Goal: Task Accomplishment & Management: Use online tool/utility

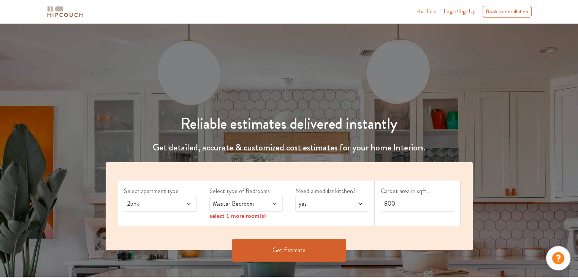
click at [166, 200] on span "2bhk" at bounding box center [151, 203] width 50 height 9
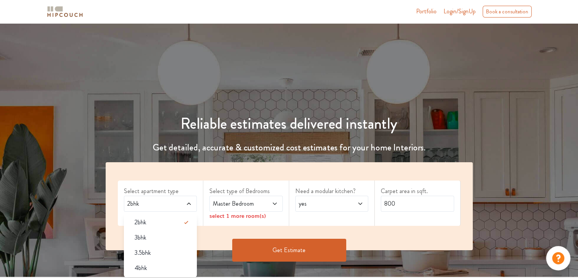
click at [166, 200] on span "2bhk" at bounding box center [151, 203] width 50 height 9
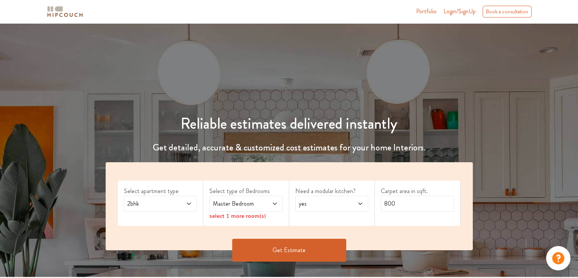
click at [237, 206] on span "Master Bedroom" at bounding box center [236, 203] width 50 height 9
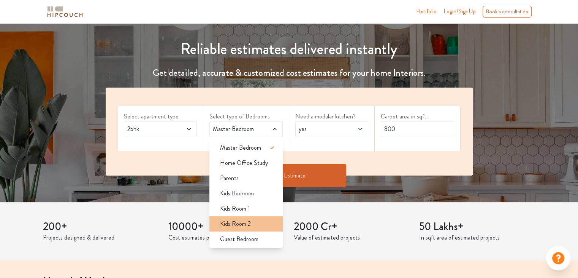
scroll to position [76, 0]
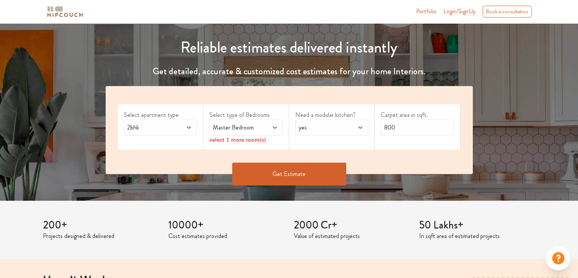
click at [316, 124] on span "yes" at bounding box center [322, 127] width 50 height 9
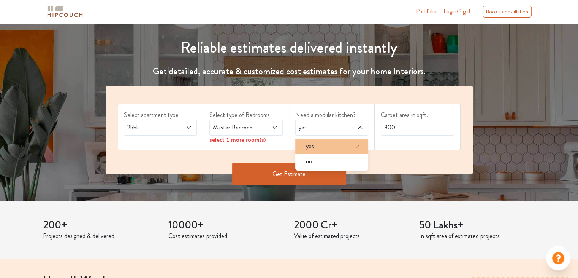
click at [308, 145] on span "yes" at bounding box center [310, 145] width 8 height 9
drag, startPoint x: 314, startPoint y: 145, endPoint x: 338, endPoint y: 137, distance: 24.9
click at [315, 145] on div "yes" at bounding box center [334, 145] width 69 height 9
drag, startPoint x: 335, startPoint y: 151, endPoint x: 409, endPoint y: 140, distance: 74.2
click at [337, 151] on li "yes" at bounding box center [331, 145] width 73 height 15
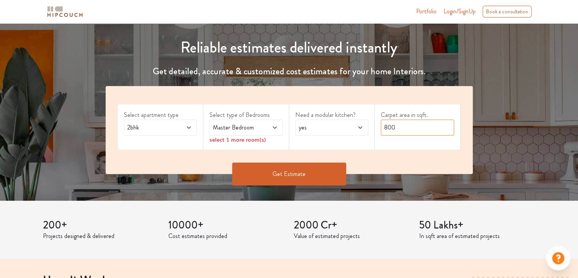
click at [418, 124] on input "800" at bounding box center [417, 127] width 73 height 16
drag, startPoint x: 418, startPoint y: 126, endPoint x: 376, endPoint y: 129, distance: 41.9
click at [377, 129] on div "Carpet area in sqft. 800" at bounding box center [418, 126] width 86 height 45
type input "1200"
click at [180, 121] on div "2bhk" at bounding box center [160, 127] width 73 height 16
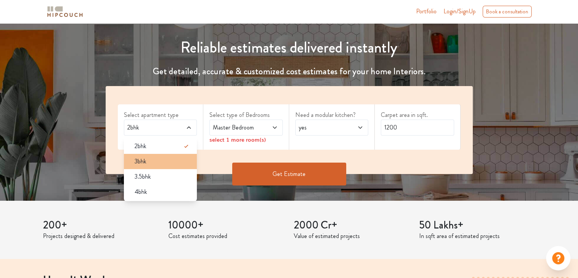
click at [150, 165] on li "3bhk" at bounding box center [160, 161] width 73 height 15
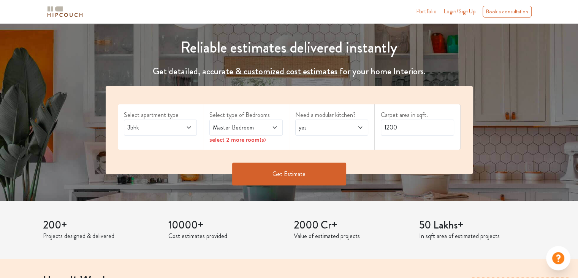
click at [182, 130] on span at bounding box center [183, 127] width 17 height 9
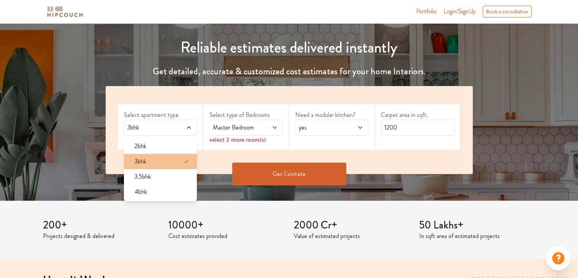
click at [166, 159] on div "3bhk" at bounding box center [163, 161] width 69 height 9
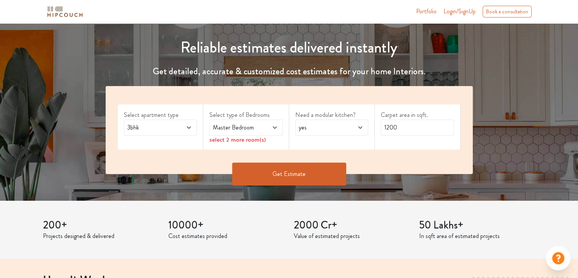
click at [298, 170] on button "Get Estimate" at bounding box center [289, 173] width 114 height 23
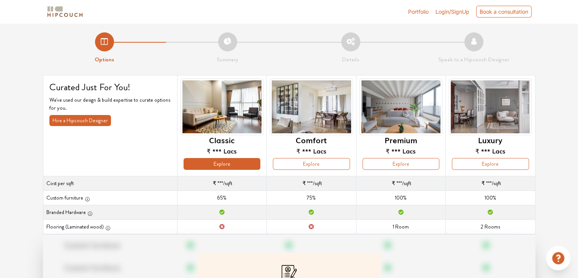
click at [225, 164] on button "Explore" at bounding box center [222, 164] width 77 height 12
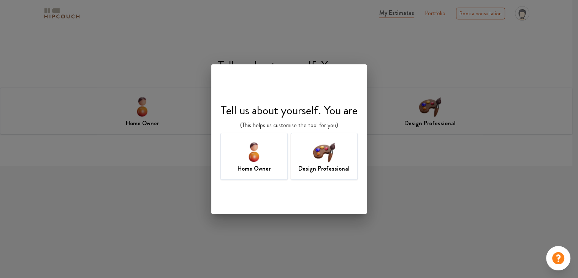
click at [348, 159] on div "Design Professional" at bounding box center [324, 156] width 67 height 47
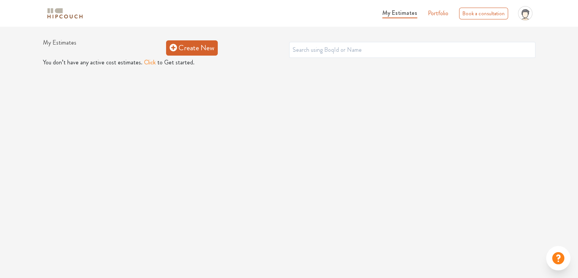
click at [197, 49] on link "Create New" at bounding box center [192, 47] width 52 height 15
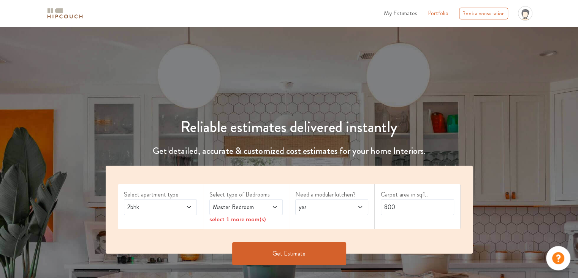
click at [270, 209] on span at bounding box center [269, 206] width 17 height 9
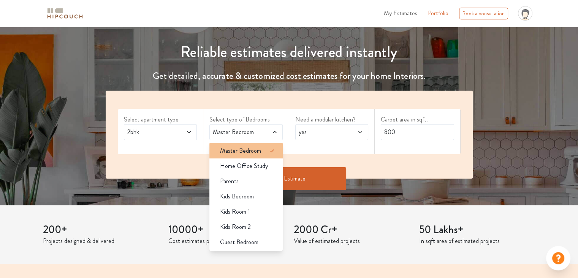
scroll to position [76, 0]
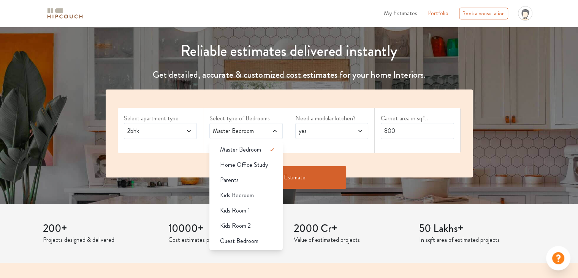
click at [249, 135] on span "Master Bedroom" at bounding box center [236, 130] width 50 height 9
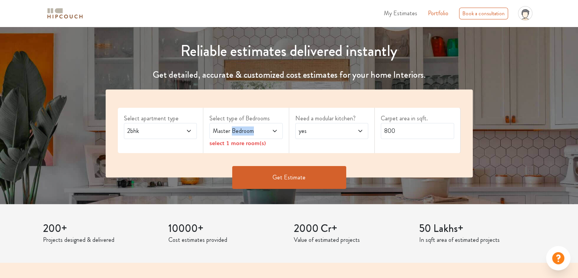
click at [249, 135] on span "Master Bedroom" at bounding box center [236, 130] width 50 height 9
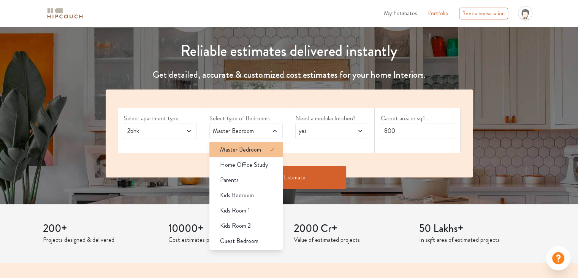
click at [241, 151] on span "Master Bedroom" at bounding box center [240, 149] width 41 height 9
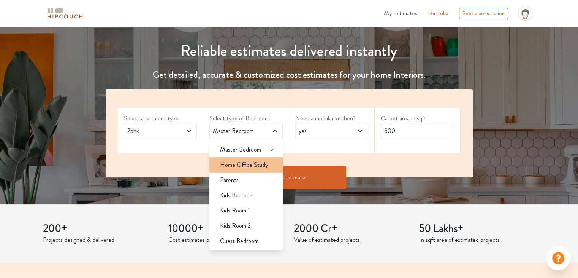
click at [239, 167] on span "Home Office Study" at bounding box center [244, 164] width 48 height 9
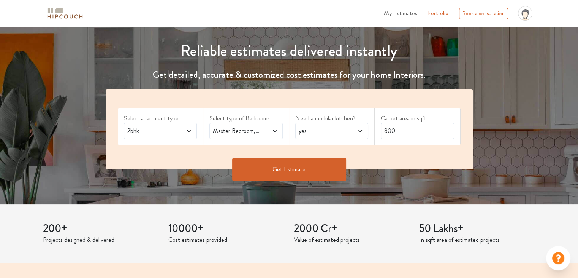
click at [352, 136] on div "yes" at bounding box center [331, 131] width 73 height 16
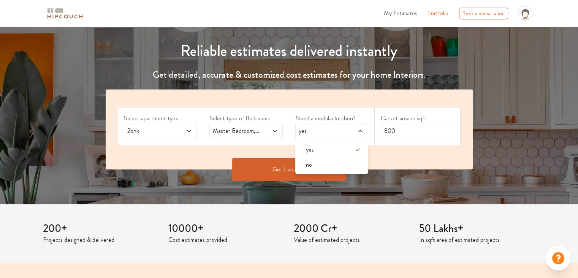
click at [352, 136] on div "yes" at bounding box center [331, 131] width 73 height 16
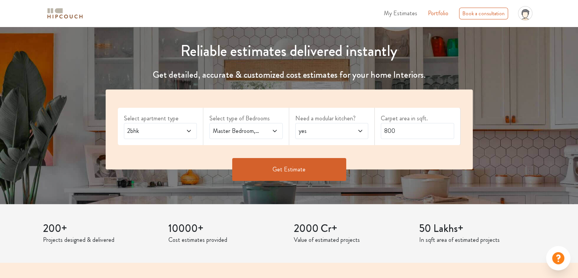
click at [352, 136] on div "yes" at bounding box center [331, 131] width 73 height 16
click at [286, 164] on button "Get Estimate" at bounding box center [289, 169] width 114 height 23
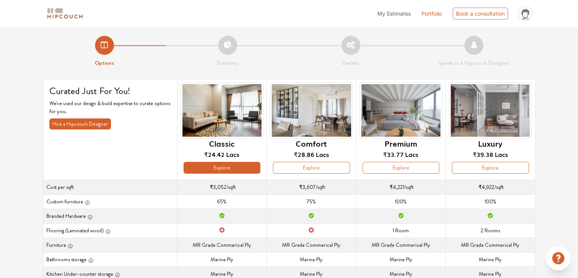
click at [195, 162] on button "Explore" at bounding box center [222, 168] width 77 height 12
